Goal: Transaction & Acquisition: Purchase product/service

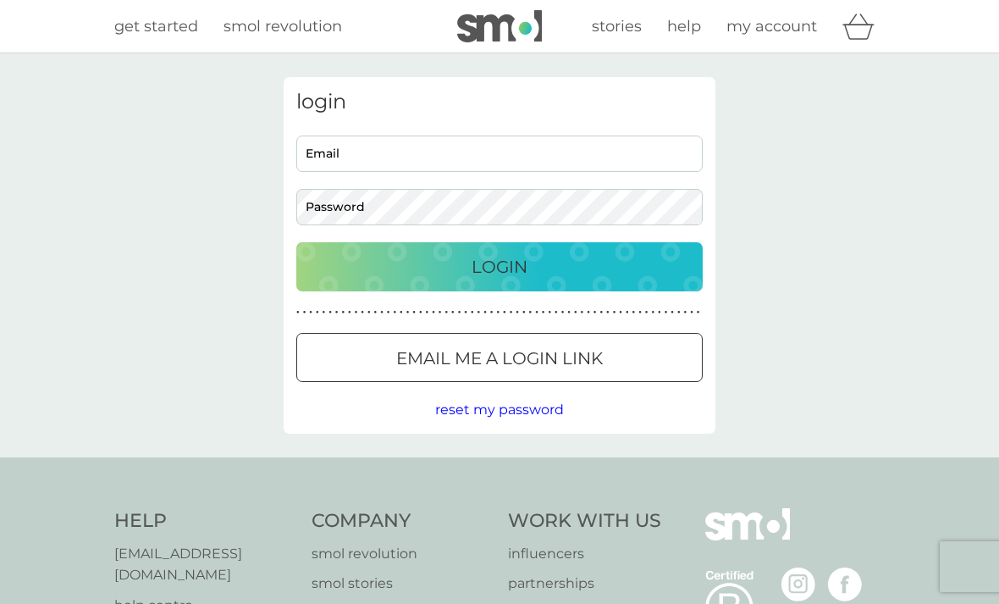
click at [426, 161] on input "Email" at bounding box center [499, 153] width 406 height 36
type input "[EMAIL_ADDRESS][DOMAIN_NAME]"
click at [500, 266] on button "Login" at bounding box center [499, 266] width 406 height 49
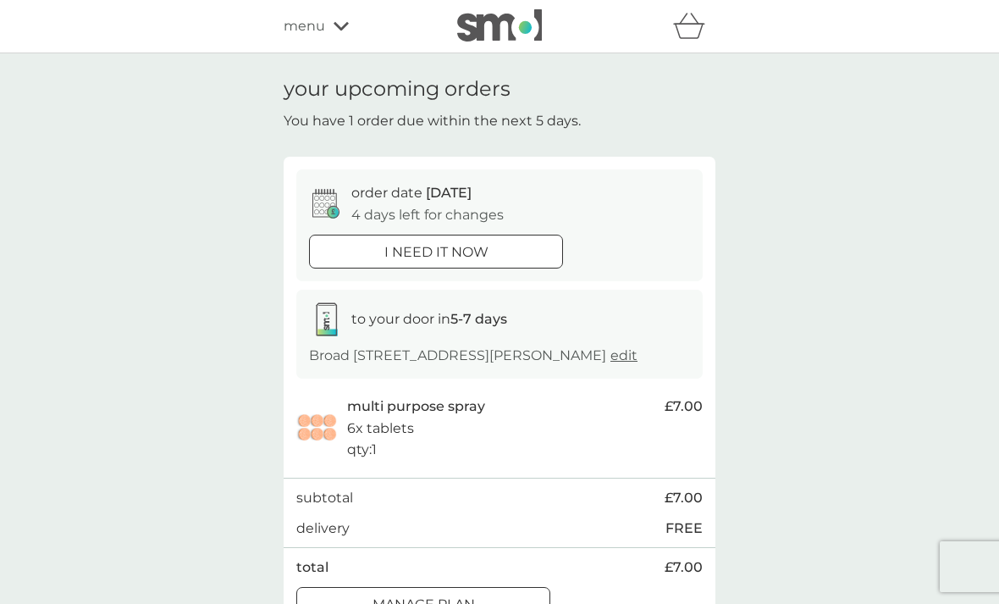
click at [355, 29] on div "menu" at bounding box center [356, 26] width 144 height 22
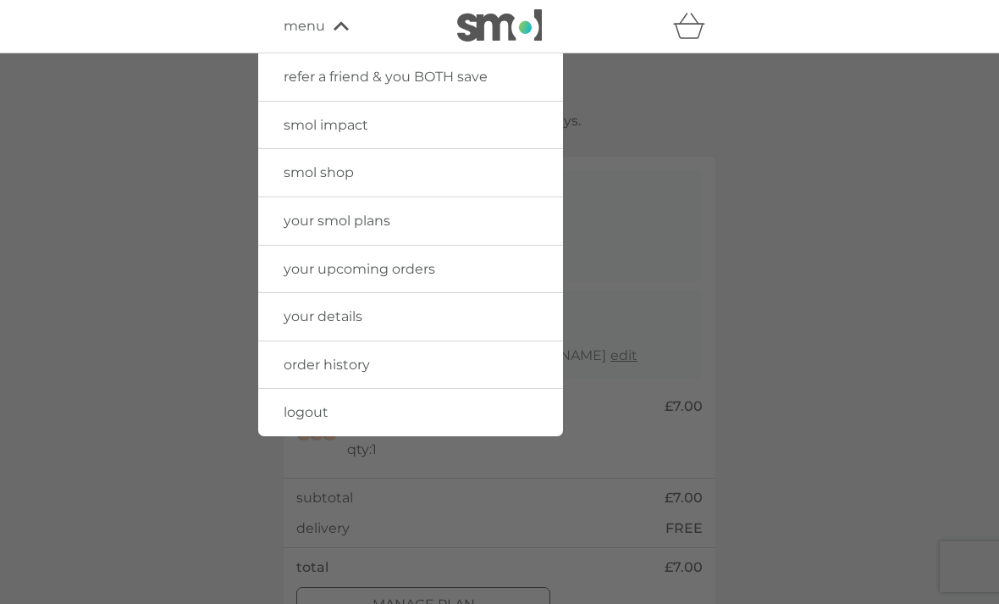
click at [439, 225] on link "your smol plans" at bounding box center [410, 220] width 305 height 47
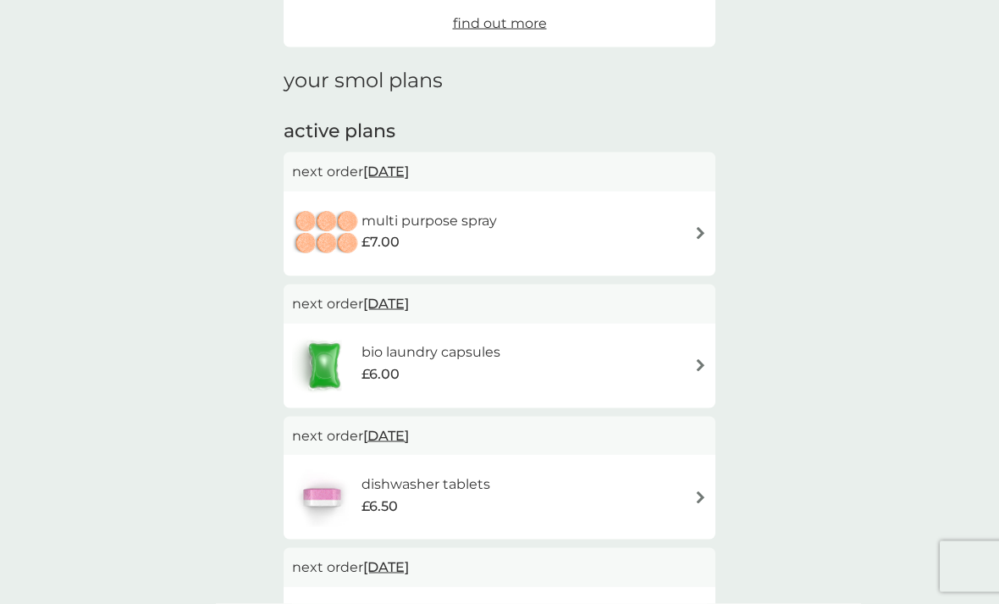
scroll to position [185, 0]
click at [690, 489] on div "dishwasher tablets £6.50" at bounding box center [499, 495] width 415 height 59
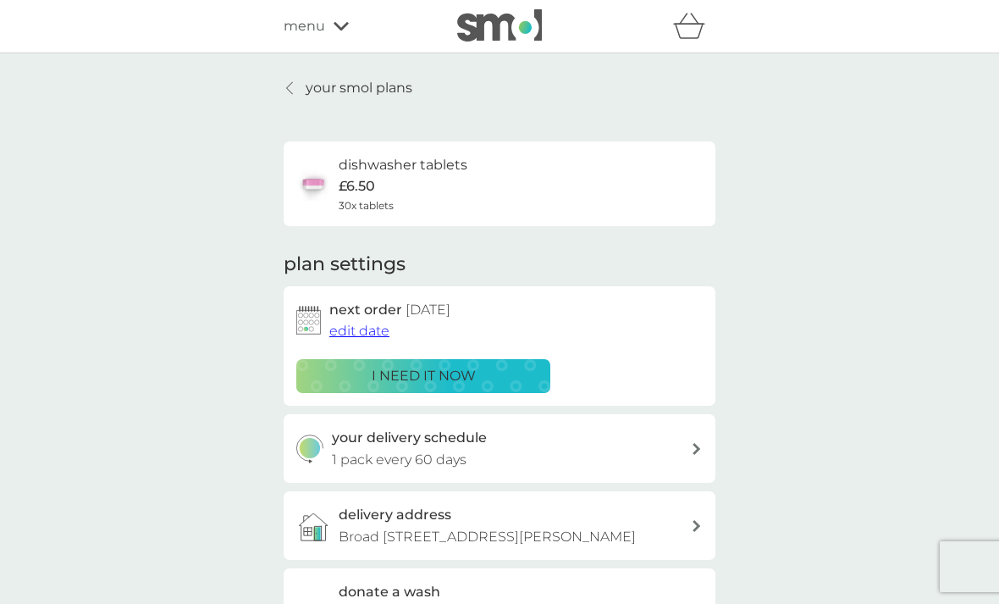
click at [447, 374] on p "i need it now" at bounding box center [424, 376] width 104 height 22
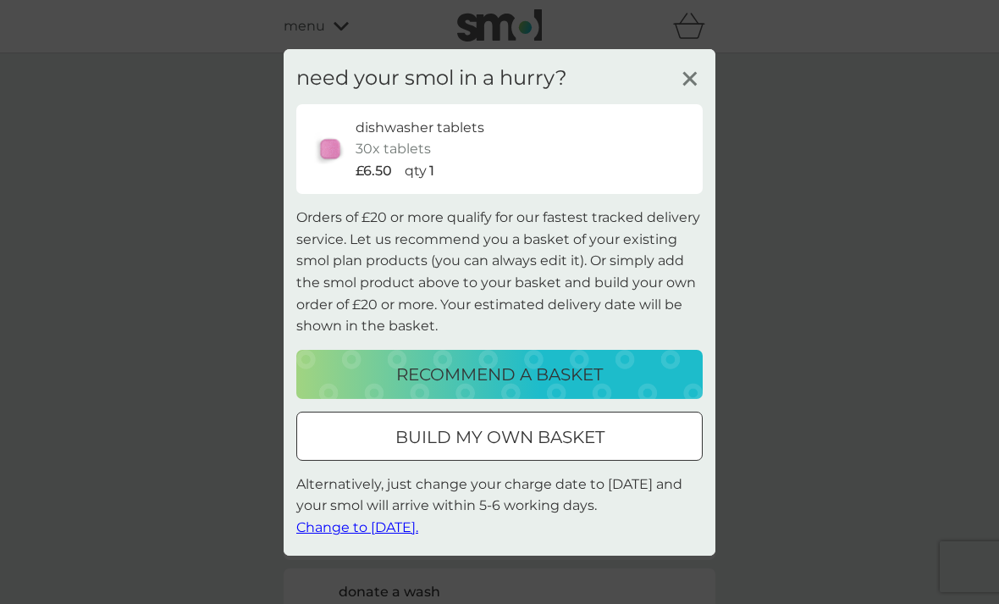
click at [681, 91] on icon at bounding box center [689, 77] width 25 height 25
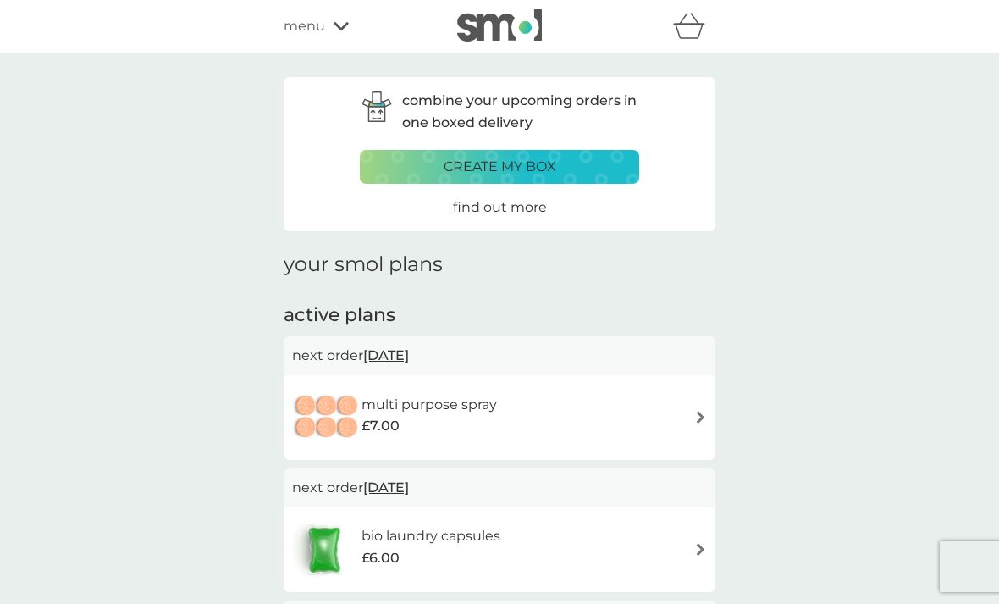
scroll to position [239, 0]
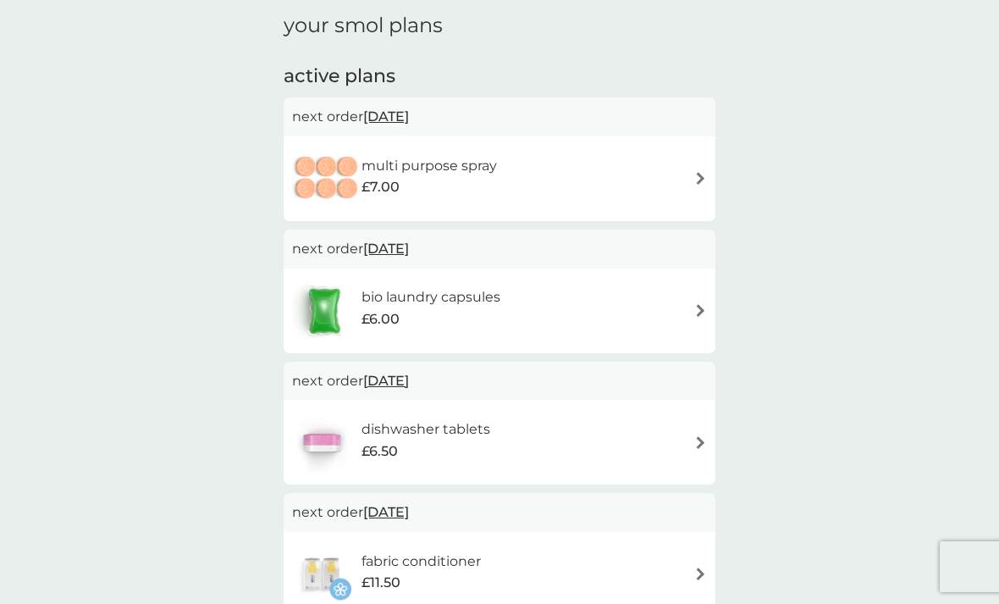
click at [535, 173] on div "multi purpose spray £7.00" at bounding box center [499, 178] width 415 height 59
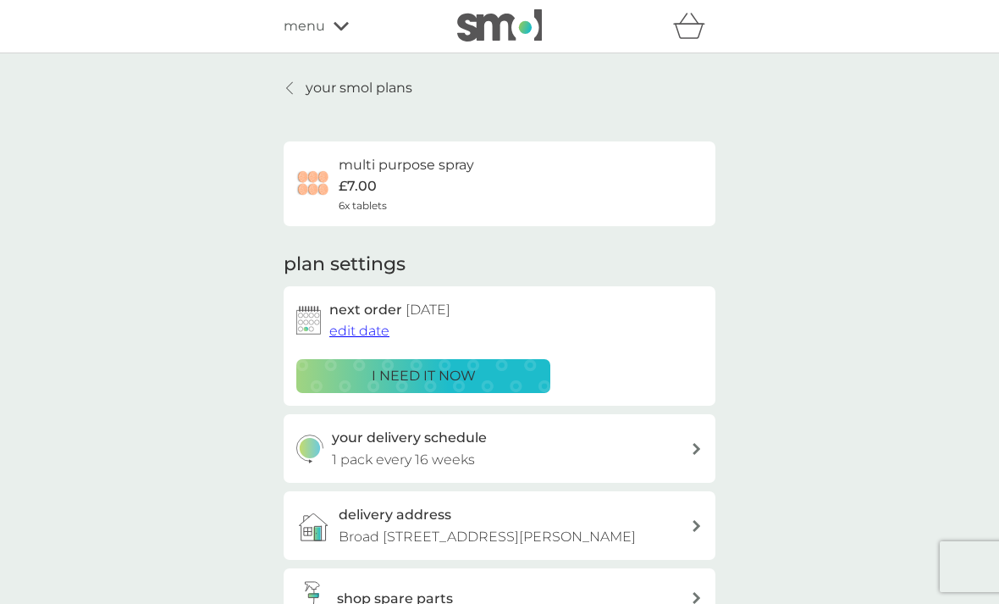
click at [571, 171] on div "multi purpose spray £7.00 6x tablets" at bounding box center [499, 183] width 406 height 59
click at [470, 196] on div "multi purpose spray £7.00 6x tablets" at bounding box center [406, 183] width 135 height 59
click at [338, 36] on div "menu" at bounding box center [356, 26] width 144 height 22
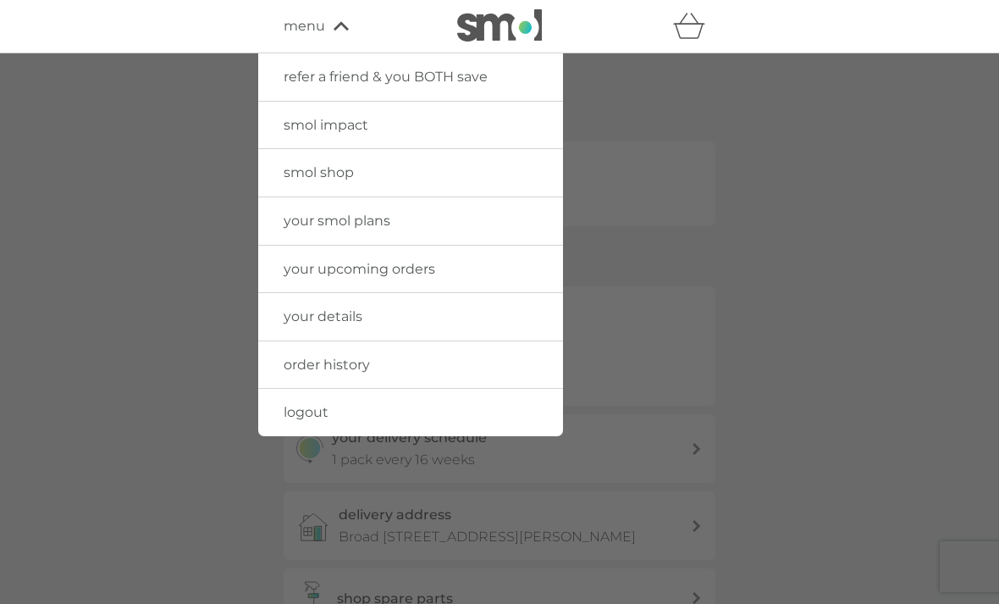
click at [406, 222] on link "your smol plans" at bounding box center [410, 220] width 305 height 47
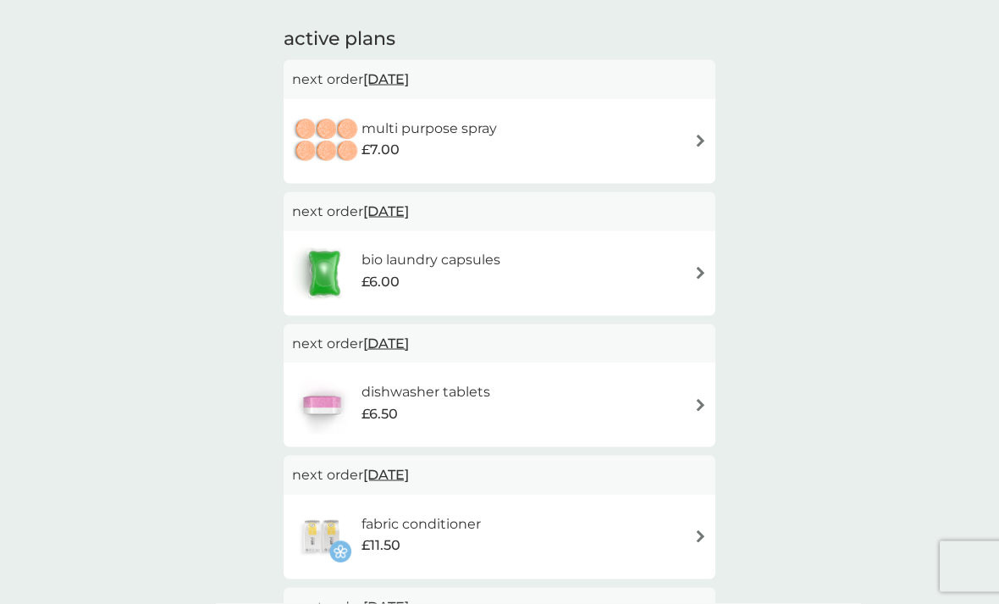
scroll to position [277, 0]
click at [694, 398] on img at bounding box center [700, 404] width 13 height 13
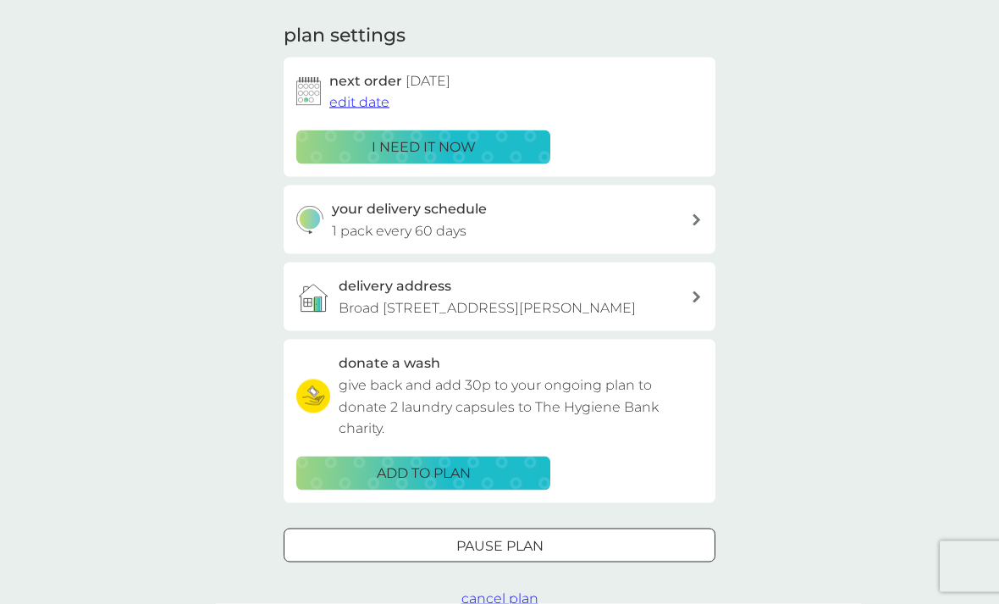
scroll to position [230, 0]
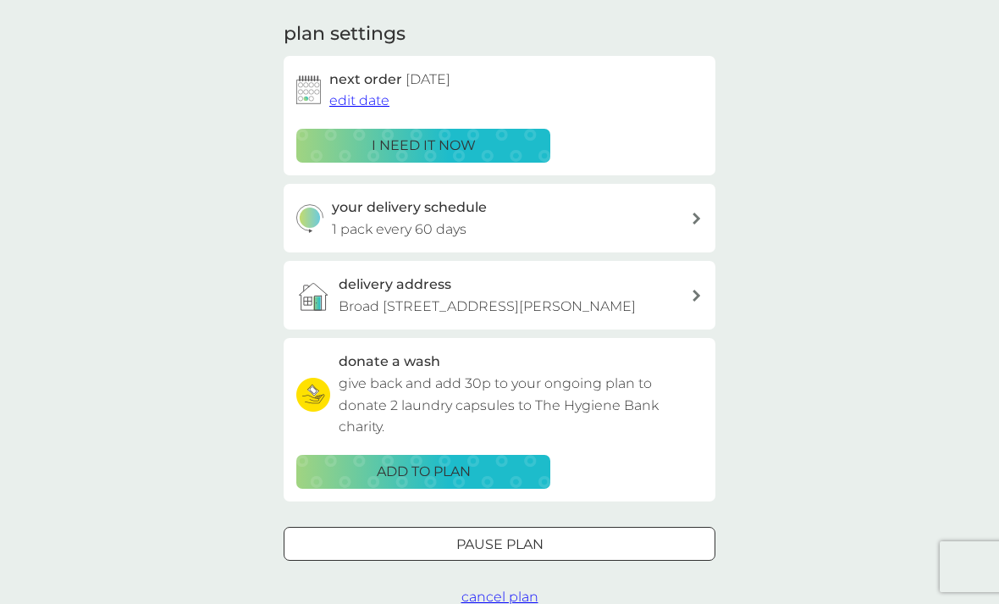
click at [495, 146] on div "i need it now" at bounding box center [423, 146] width 232 height 22
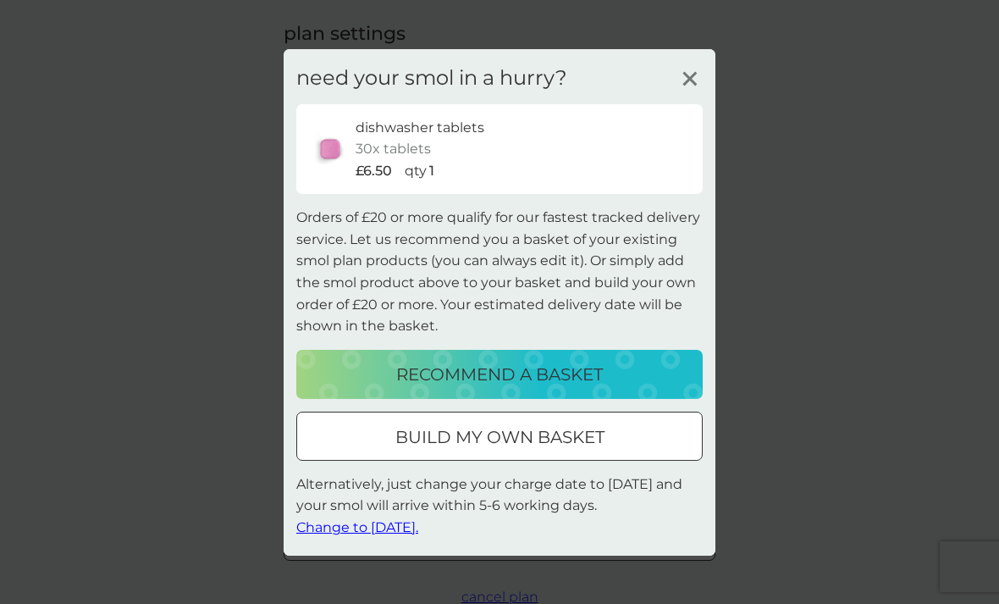
click at [597, 388] on p "recommend a basket" at bounding box center [499, 374] width 207 height 27
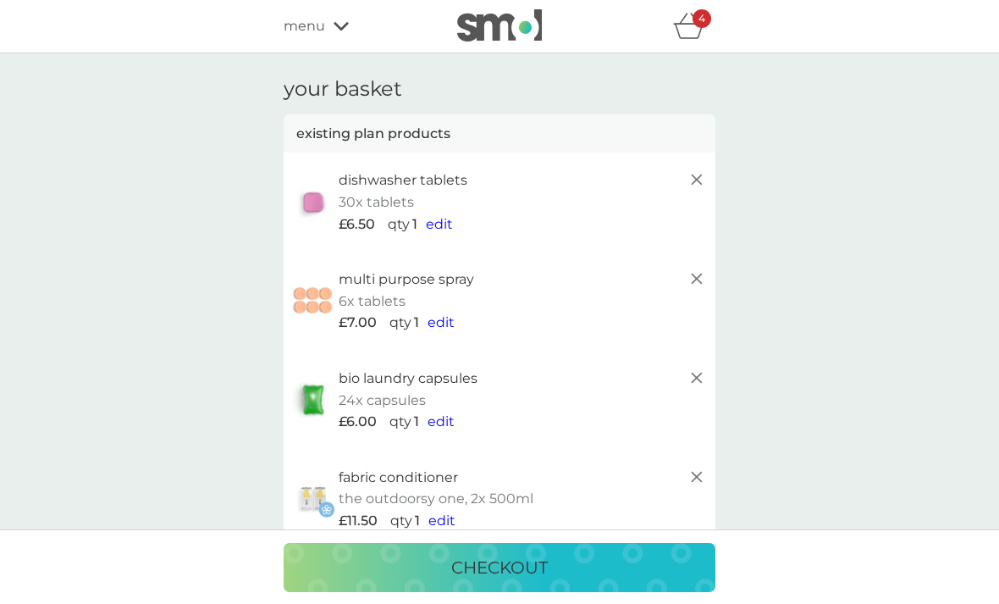
click at [533, 562] on p "checkout" at bounding box center [499, 567] width 97 height 27
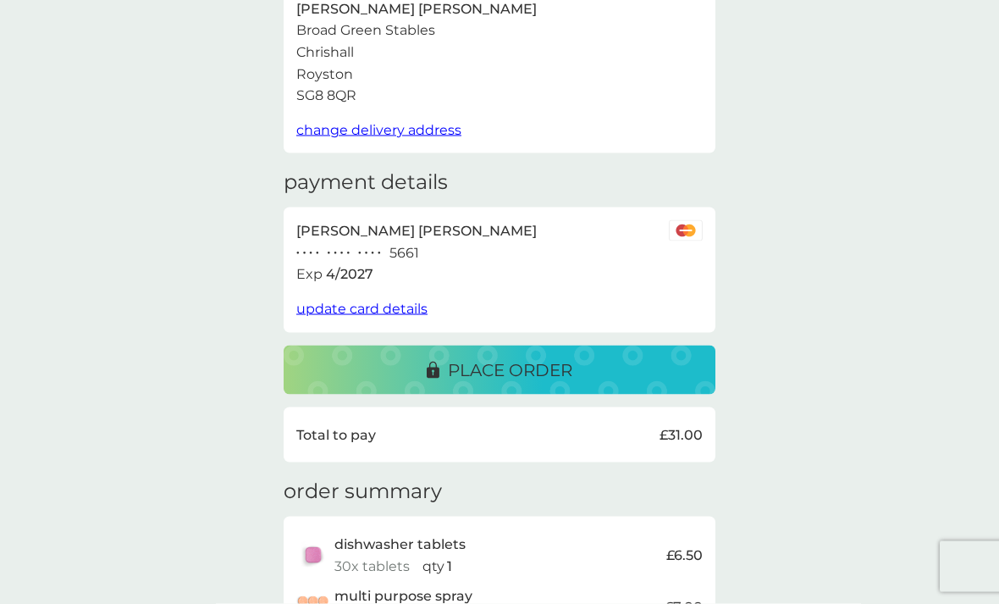
scroll to position [135, 0]
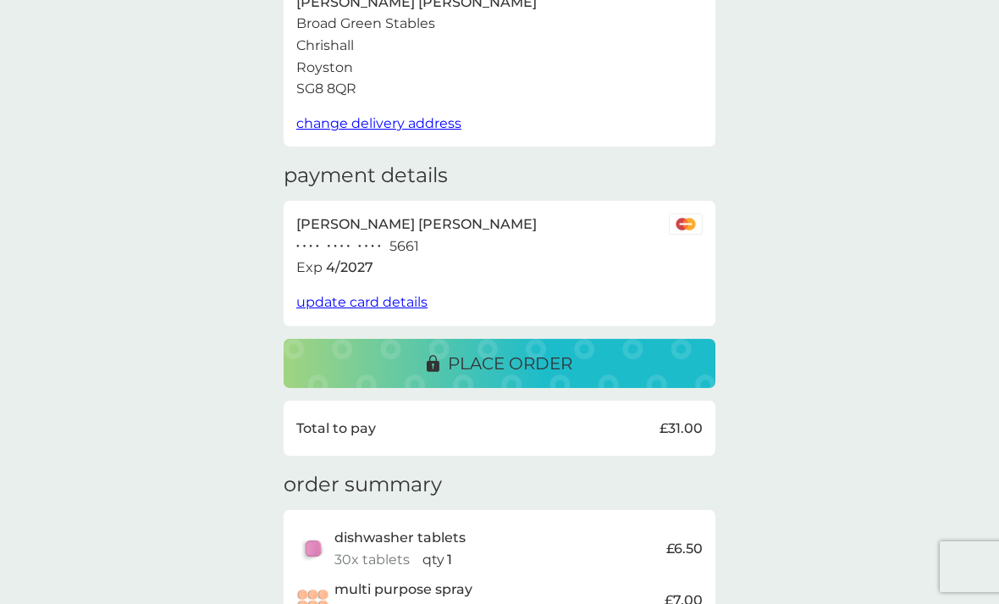
click at [576, 367] on div "place order" at bounding box center [500, 363] width 398 height 27
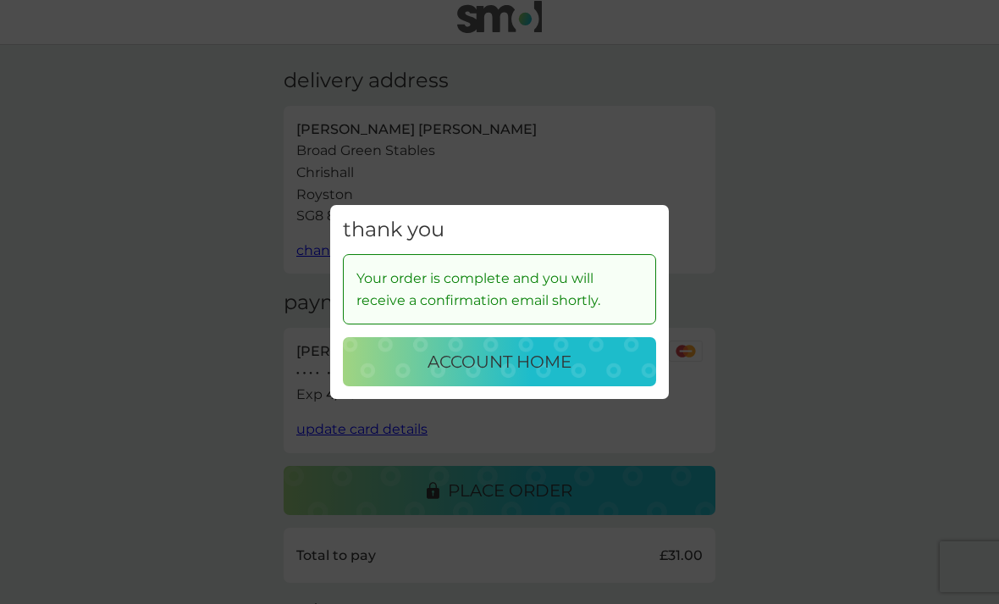
scroll to position [0, 0]
